Goal: Information Seeking & Learning: Learn about a topic

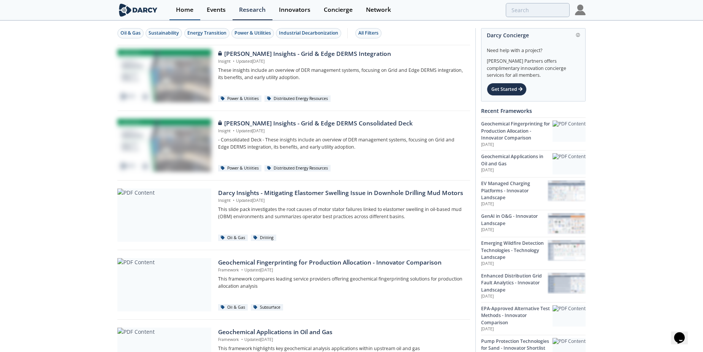
click at [184, 11] on div "Home" at bounding box center [184, 10] width 17 height 6
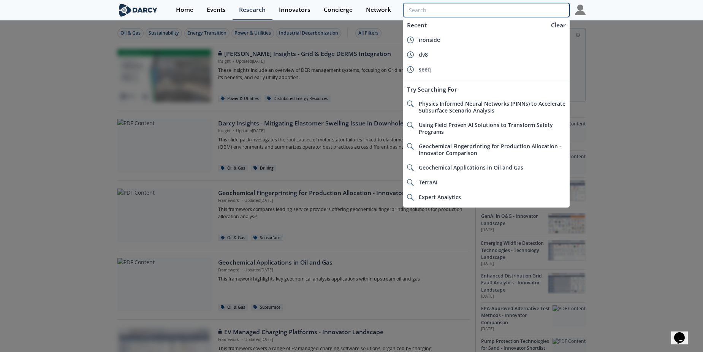
click at [519, 6] on input "search" at bounding box center [486, 10] width 166 height 14
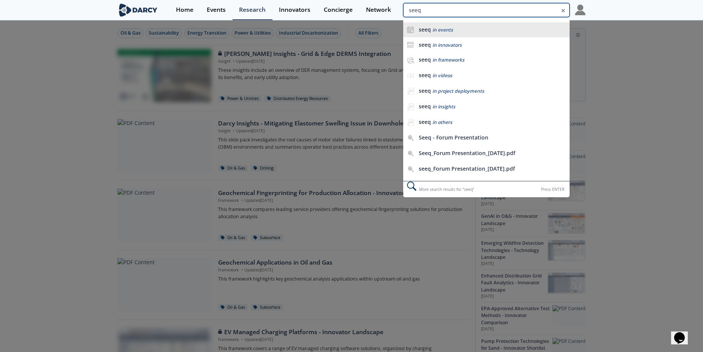
type input "seeq"
click at [430, 27] on b "seeq" at bounding box center [425, 29] width 12 height 7
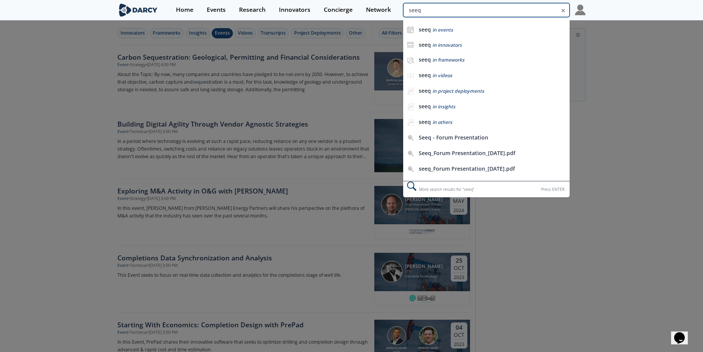
click at [518, 13] on input "seeq" at bounding box center [486, 10] width 166 height 14
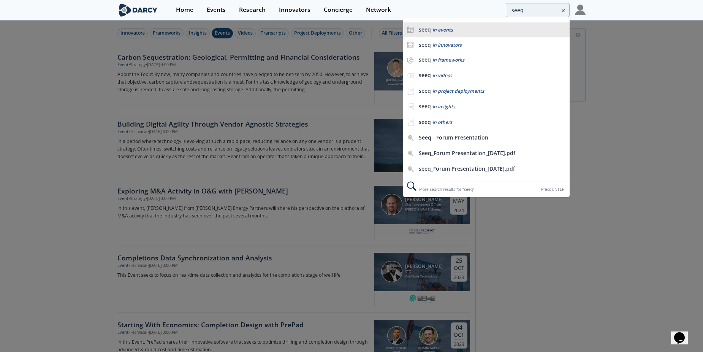
click at [459, 32] on div "seeq in events" at bounding box center [492, 29] width 147 height 7
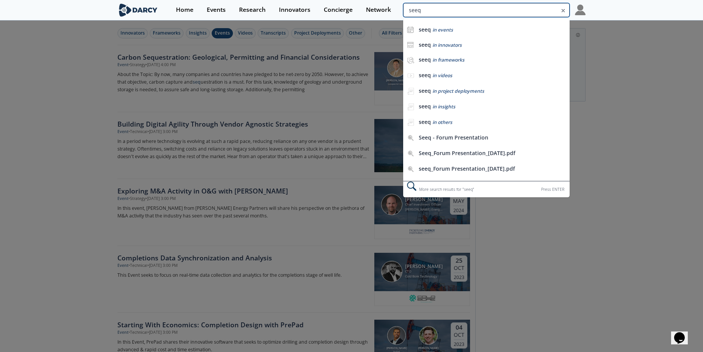
click at [536, 9] on input "seeq" at bounding box center [486, 10] width 166 height 14
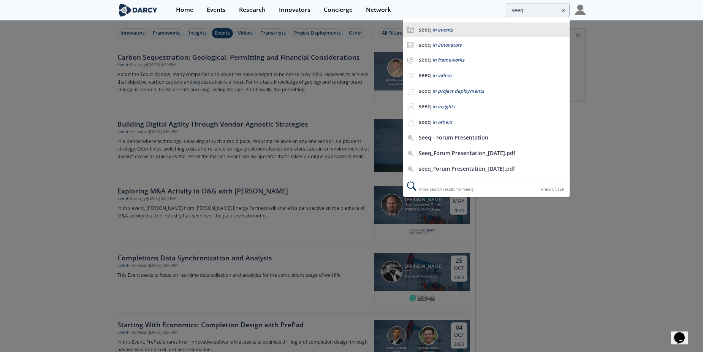
click at [444, 28] on span "in events" at bounding box center [443, 30] width 21 height 6
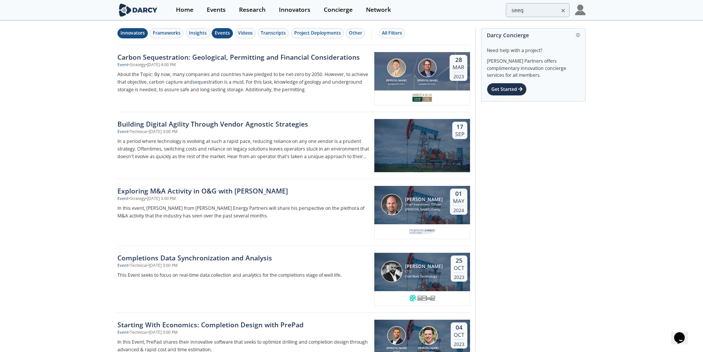
click at [132, 32] on div "Innovators" at bounding box center [132, 33] width 24 height 7
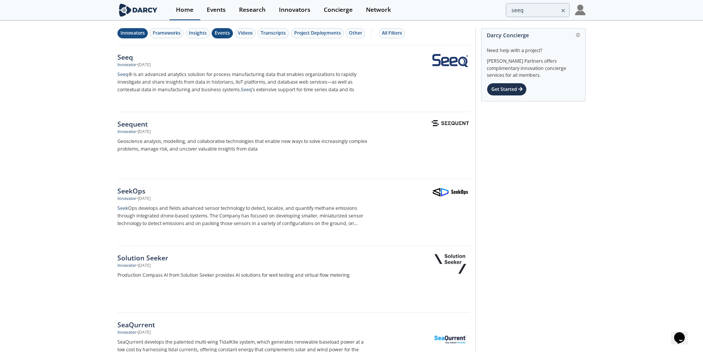
click at [179, 8] on div "Home" at bounding box center [184, 10] width 17 height 6
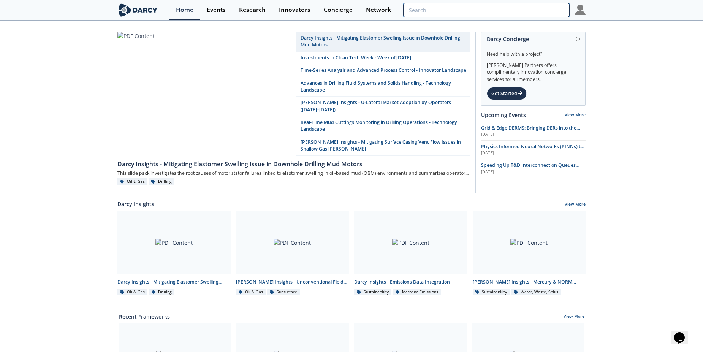
click at [529, 10] on input "search" at bounding box center [486, 10] width 166 height 14
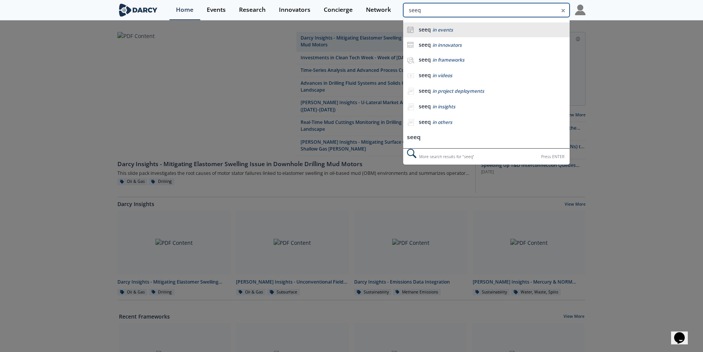
type input "seeq"
click at [465, 28] on div "seeq in events" at bounding box center [492, 29] width 147 height 7
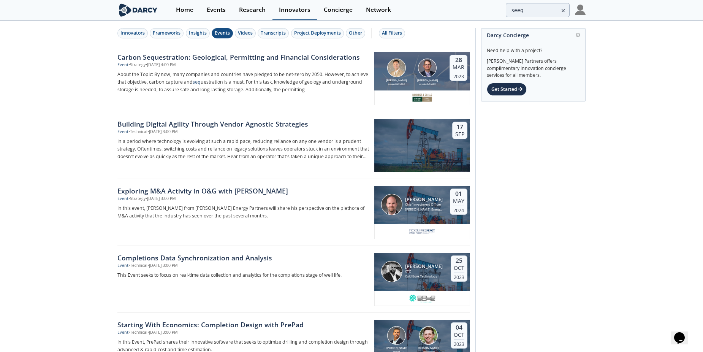
click at [288, 15] on link "Innovators" at bounding box center [295, 10] width 45 height 20
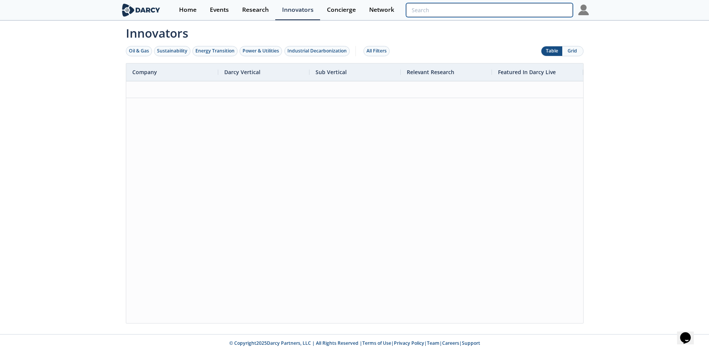
click at [541, 6] on input "search" at bounding box center [489, 10] width 166 height 14
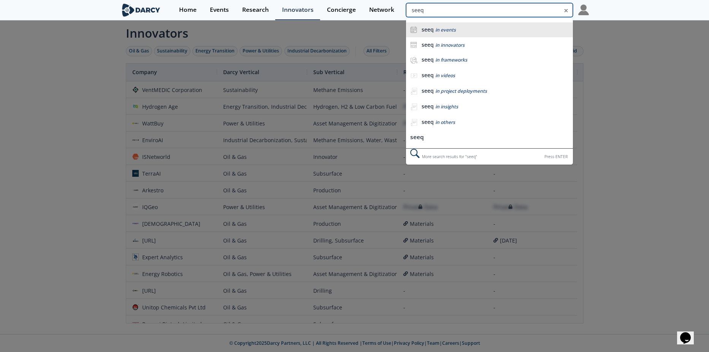
type input "seeq"
click at [463, 32] on div "seeq in events" at bounding box center [495, 29] width 147 height 7
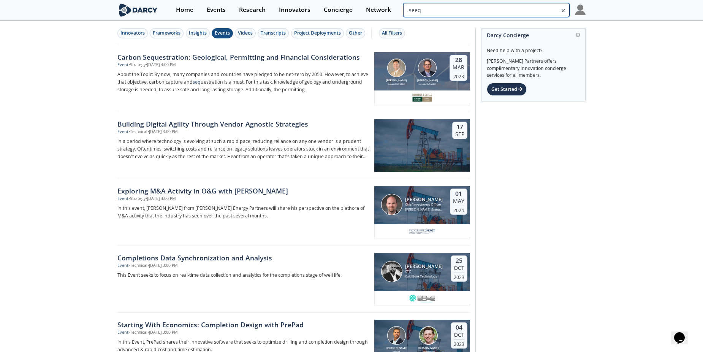
click at [521, 14] on input "seeq" at bounding box center [486, 10] width 166 height 14
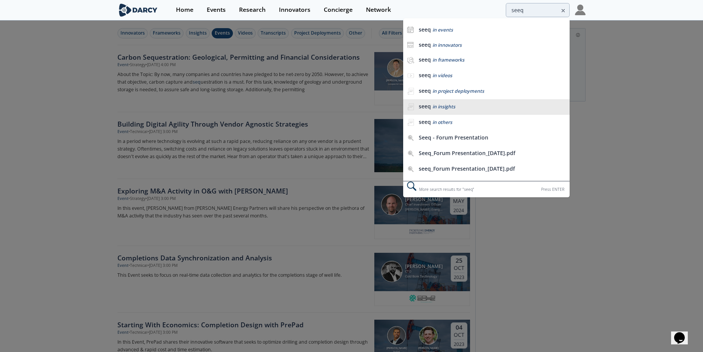
click at [446, 109] on span "in insights" at bounding box center [444, 106] width 23 height 6
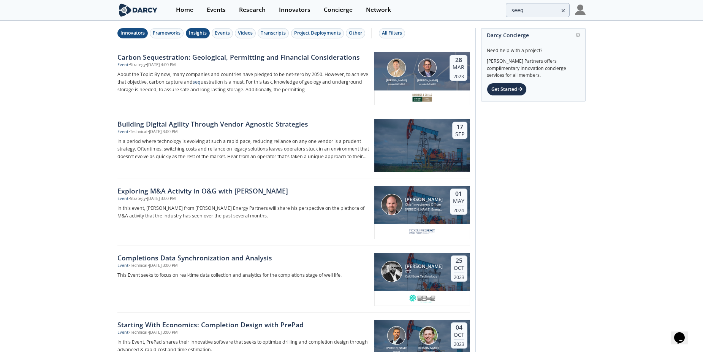
click at [139, 33] on div "Innovators" at bounding box center [132, 33] width 24 height 7
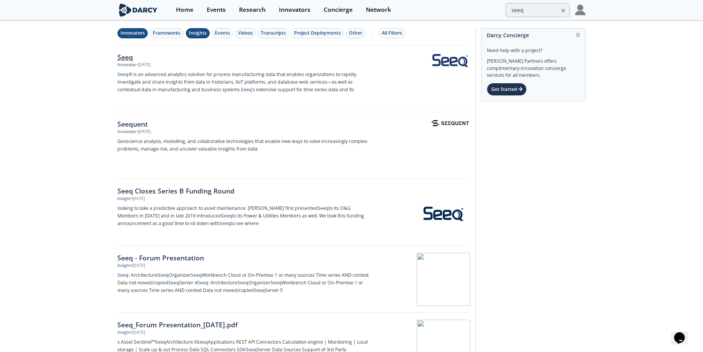
click at [132, 56] on div "Seeq" at bounding box center [243, 57] width 252 height 10
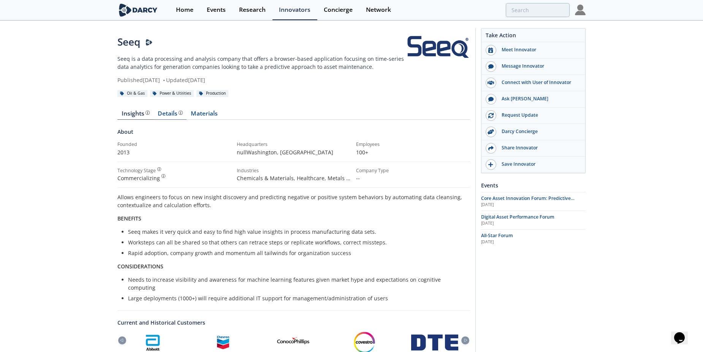
click at [172, 111] on div "Details" at bounding box center [170, 114] width 25 height 6
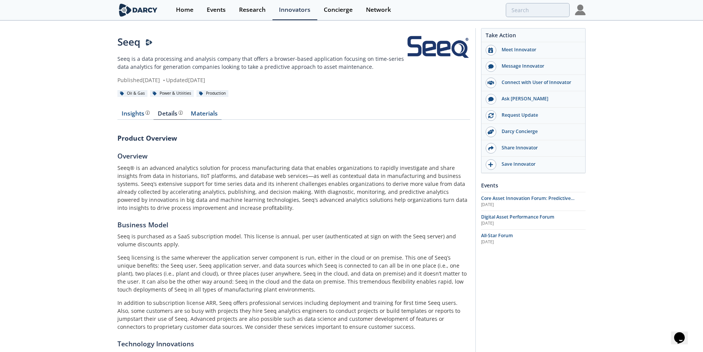
click at [198, 112] on link "Materials" at bounding box center [204, 115] width 35 height 9
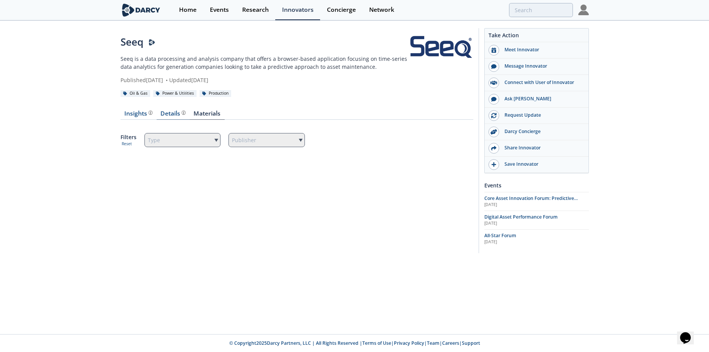
click at [173, 111] on div "Details Product overview, business model, technology and applications as added …" at bounding box center [172, 114] width 25 height 6
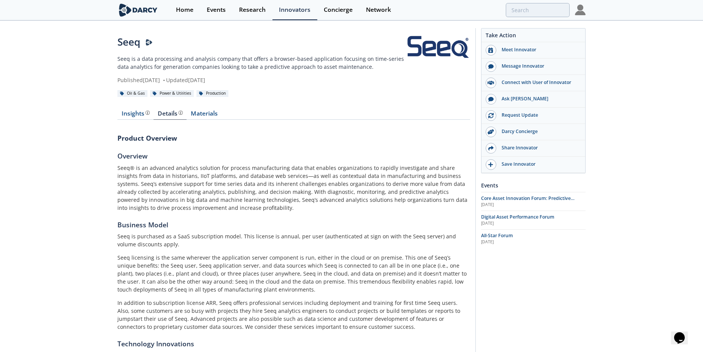
click at [222, 105] on div "Insights Details Product overview, business model, technology and applications …" at bounding box center [293, 357] width 353 height 514
click at [204, 111] on link "Materials" at bounding box center [204, 115] width 35 height 9
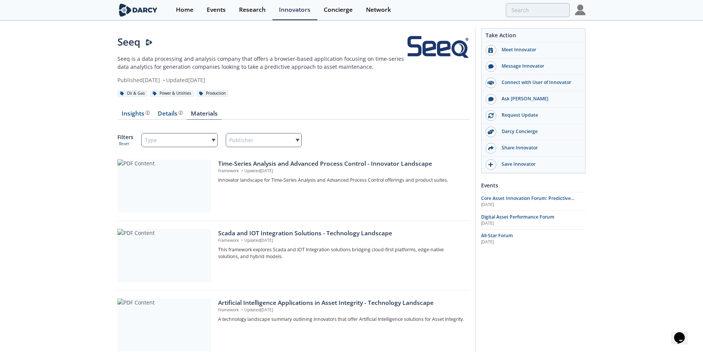
click at [201, 144] on div "Type" at bounding box center [179, 140] width 76 height 14
click at [193, 17] on link "Home" at bounding box center [185, 10] width 31 height 20
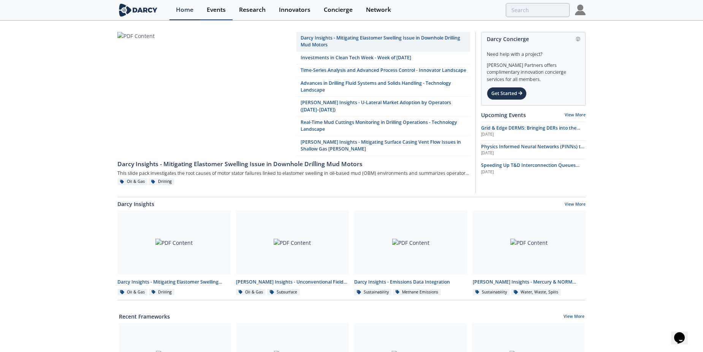
click at [217, 10] on div "Events" at bounding box center [216, 10] width 19 height 6
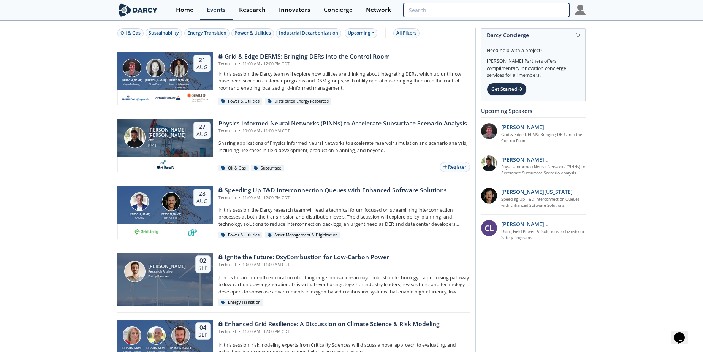
click at [542, 13] on input "search" at bounding box center [486, 10] width 166 height 14
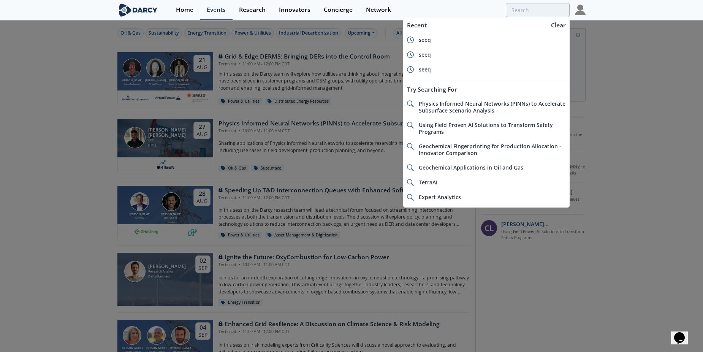
click at [466, 10] on div "Recent Clear seeq seeq seeq Try Searching For Physics Informed Neural Networks …" at bounding box center [486, 10] width 166 height 14
click at [613, 16] on section "Home Events Research Innovators Concierge Network Recent Clear seeq seeq seeq" at bounding box center [351, 10] width 703 height 21
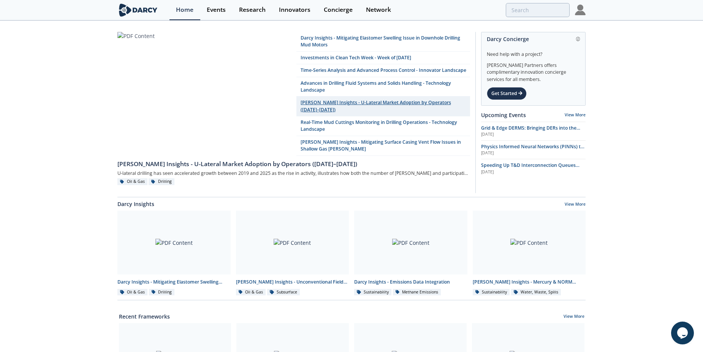
click at [345, 107] on link "[PERSON_NAME] Insights - U-Lateral Market Adoption by Operators ([DATE]–[DATE])" at bounding box center [383, 107] width 174 height 20
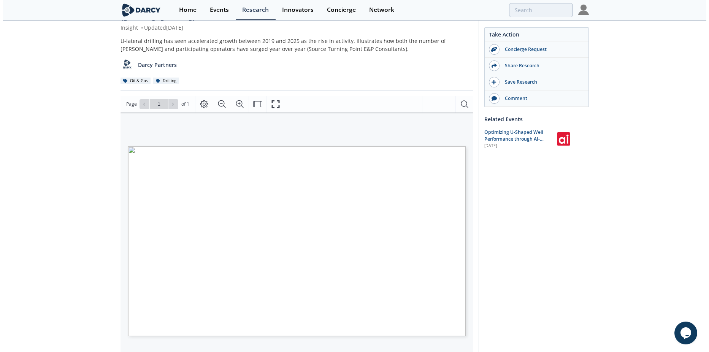
scroll to position [76, 0]
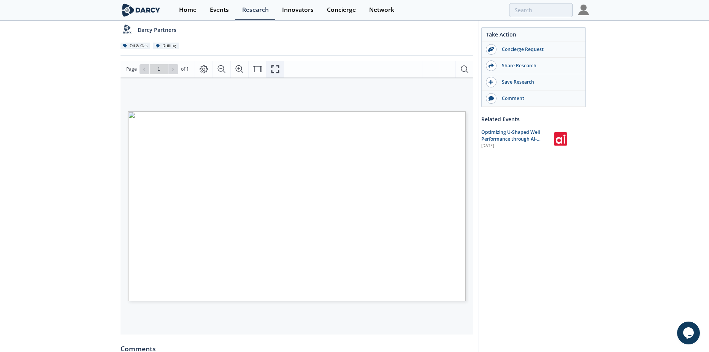
click at [279, 65] on icon "Fullscreen" at bounding box center [275, 69] width 9 height 9
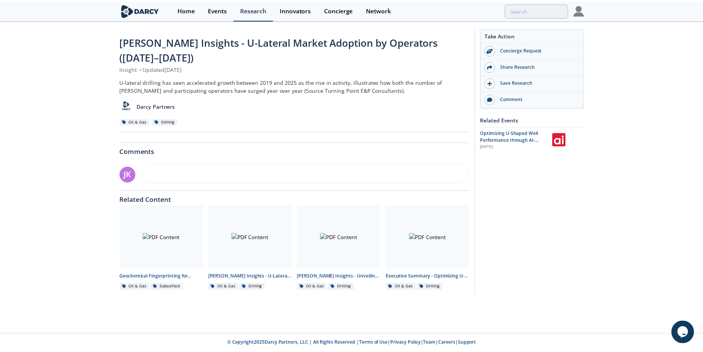
scroll to position [0, 0]
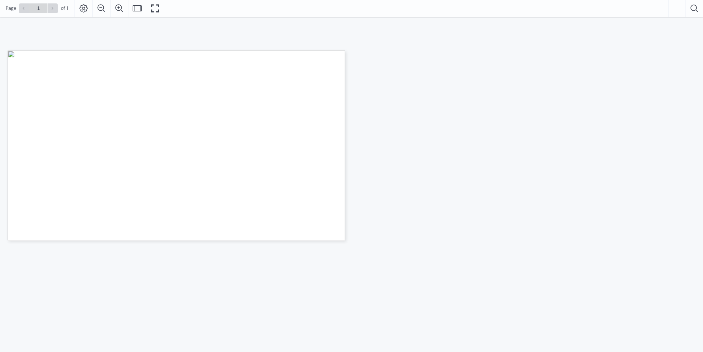
scroll to position [231, 0]
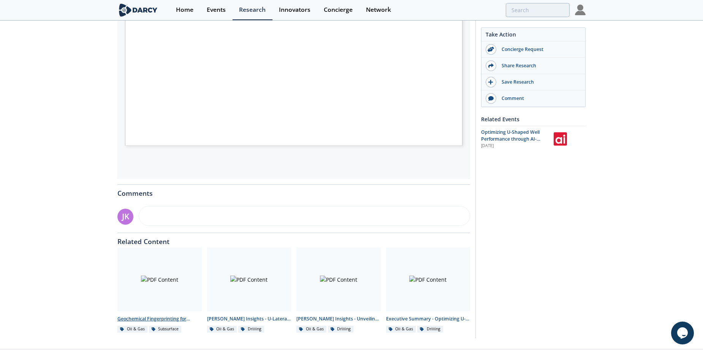
drag, startPoint x: 190, startPoint y: 261, endPoint x: 186, endPoint y: 258, distance: 4.3
click at [189, 260] on div at bounding box center [159, 279] width 84 height 64
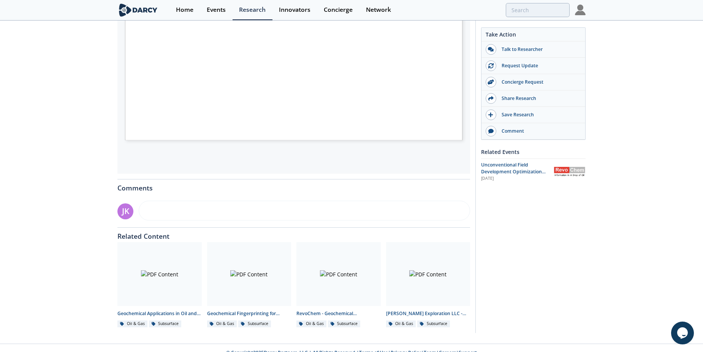
scroll to position [239, 0]
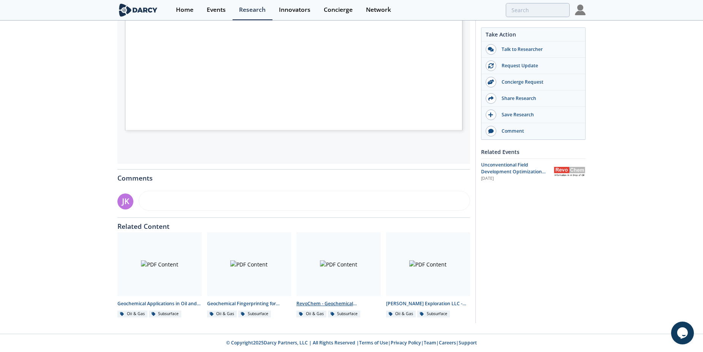
click at [345, 276] on div at bounding box center [338, 264] width 84 height 64
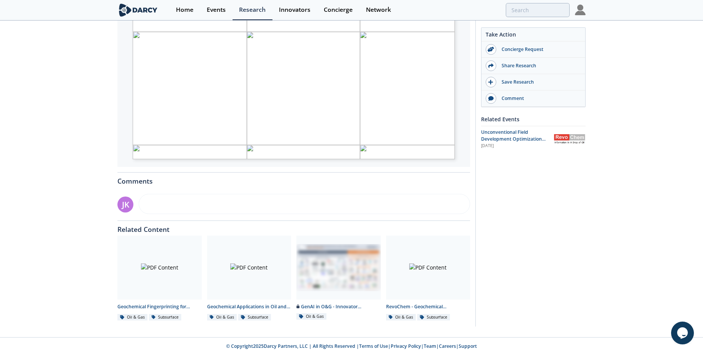
scroll to position [231, 0]
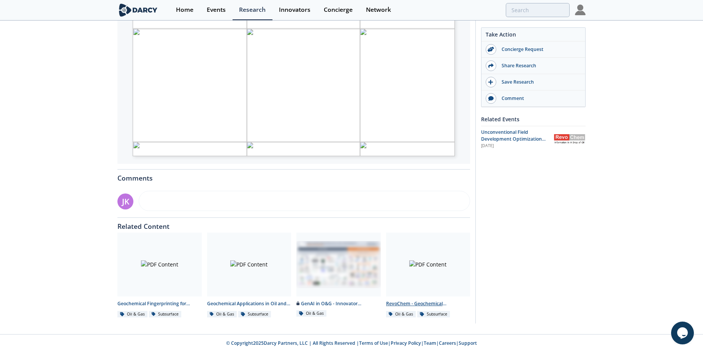
click at [420, 282] on div at bounding box center [428, 265] width 84 height 64
click at [433, 262] on div at bounding box center [428, 265] width 84 height 64
click at [328, 261] on div at bounding box center [338, 265] width 84 height 64
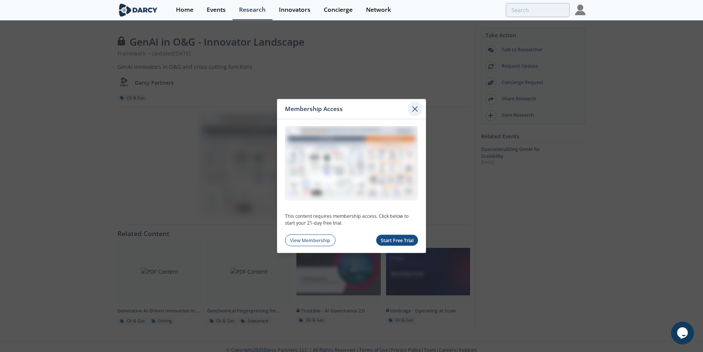
click at [417, 109] on icon at bounding box center [414, 109] width 9 height 9
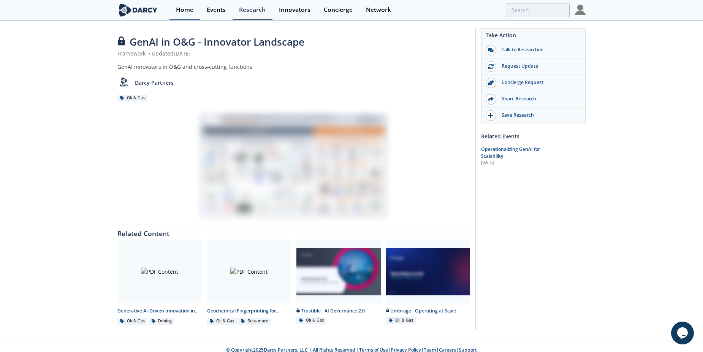
click at [185, 14] on link "Home" at bounding box center [185, 10] width 31 height 20
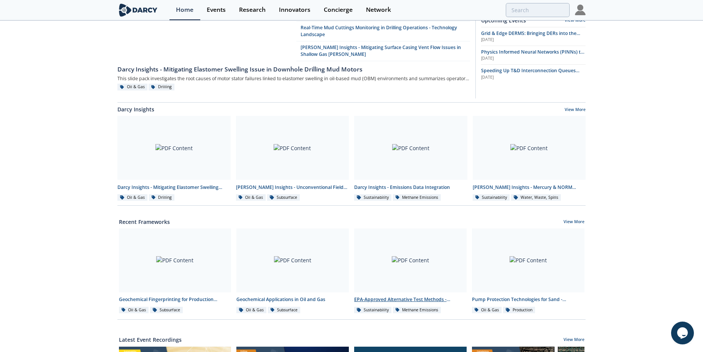
scroll to position [152, 0]
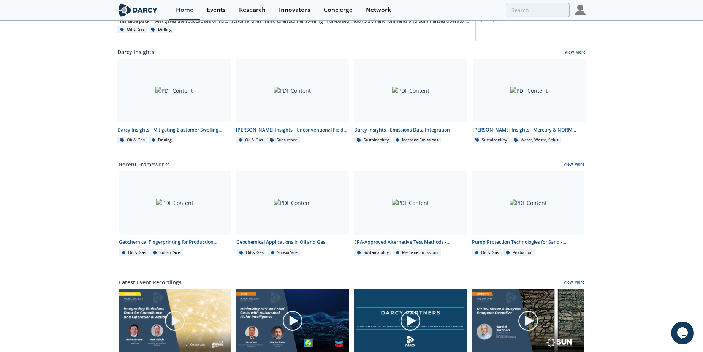
click at [577, 163] on link "View More" at bounding box center [574, 165] width 21 height 7
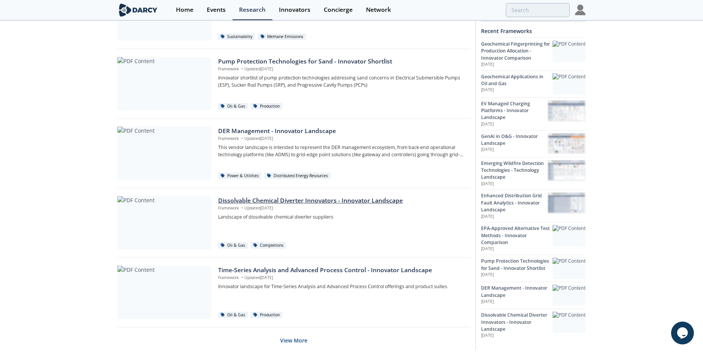
scroll to position [436, 0]
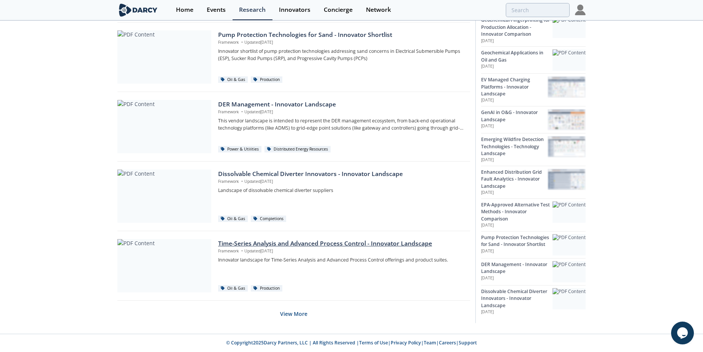
click at [194, 255] on div at bounding box center [164, 265] width 94 height 53
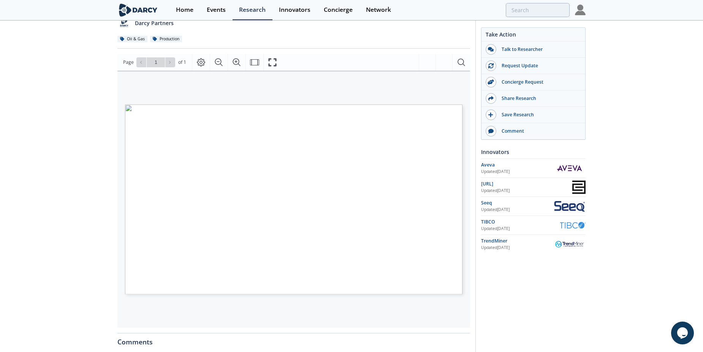
scroll to position [76, 0]
